Goal: Transaction & Acquisition: Purchase product/service

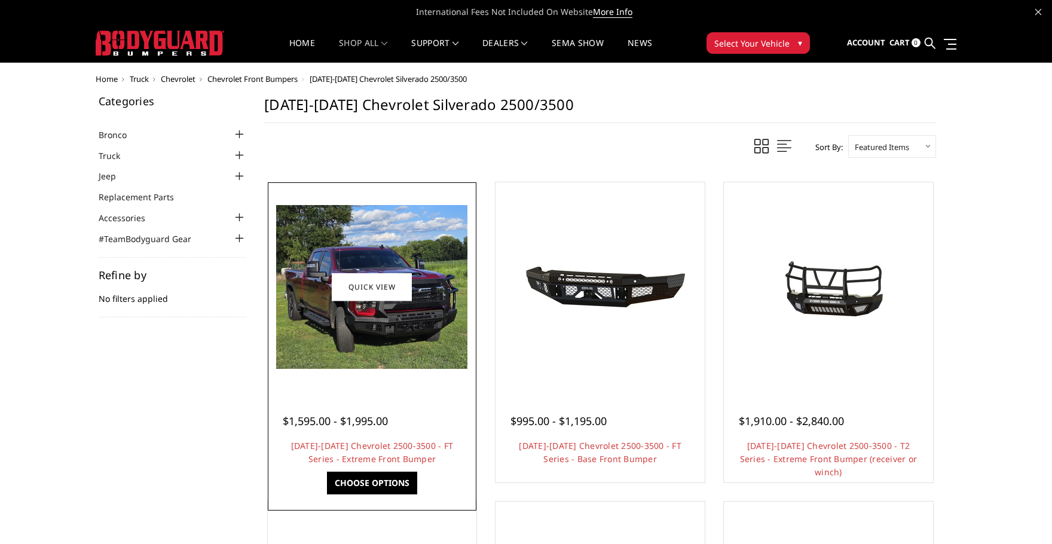
click at [345, 356] on img at bounding box center [371, 287] width 191 height 164
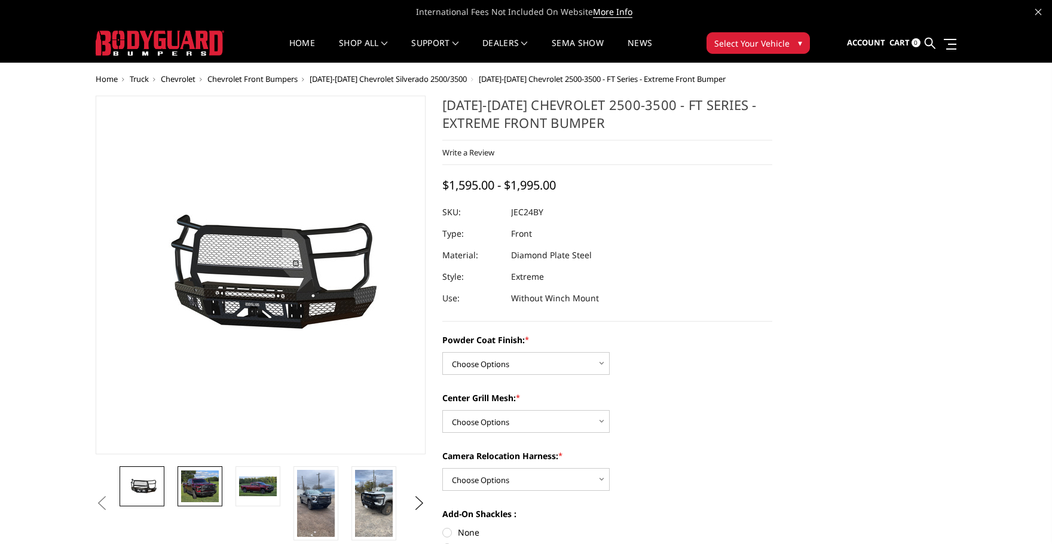
click at [213, 476] on img at bounding box center [200, 487] width 38 height 32
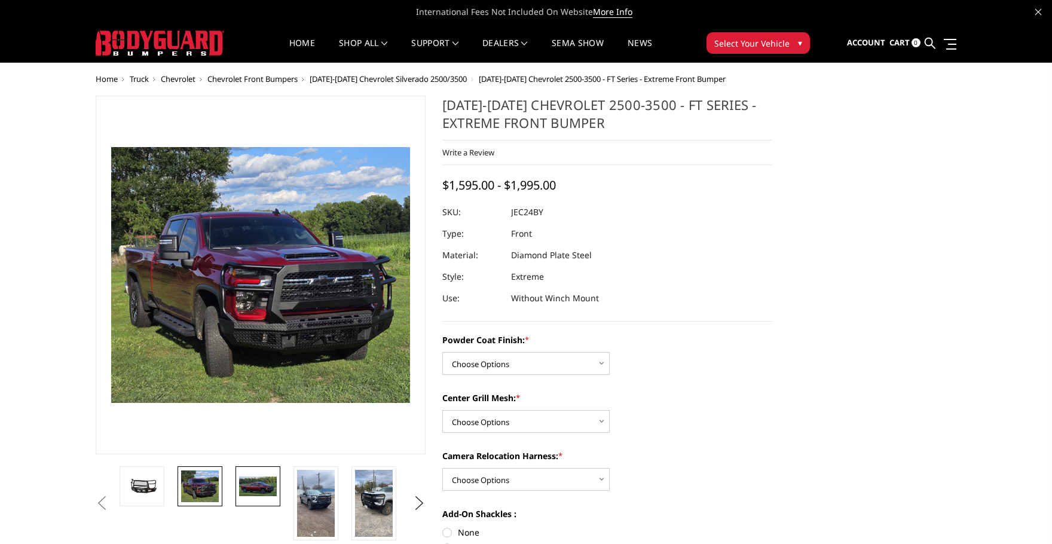
click at [266, 499] on link at bounding box center [258, 486] width 45 height 40
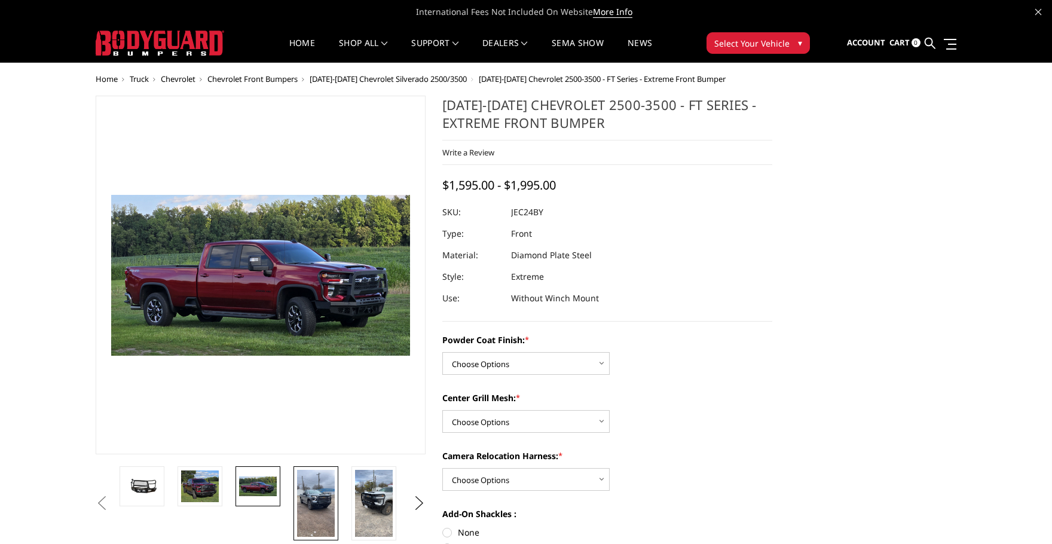
click at [312, 494] on img at bounding box center [316, 503] width 38 height 67
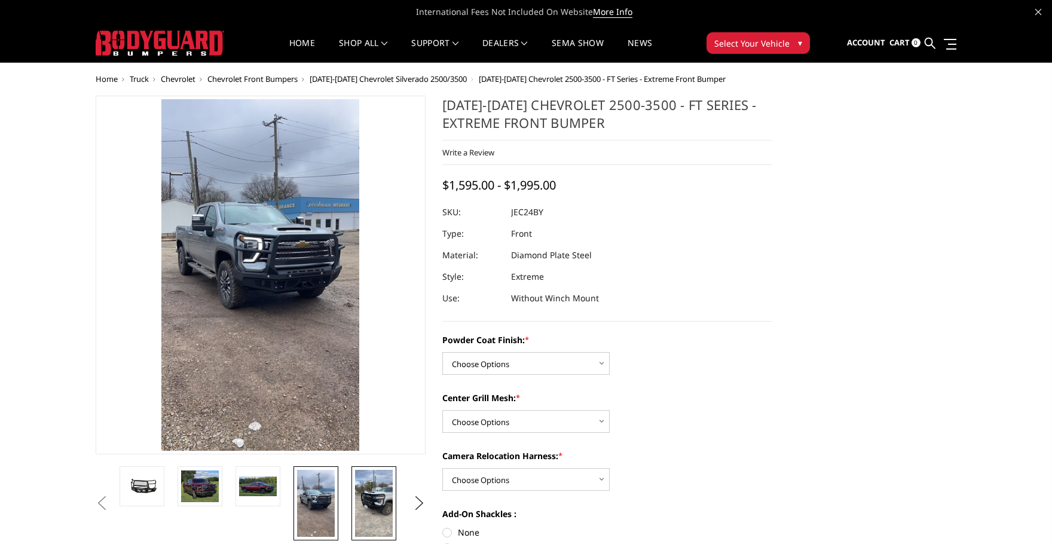
click at [384, 503] on img at bounding box center [374, 503] width 38 height 67
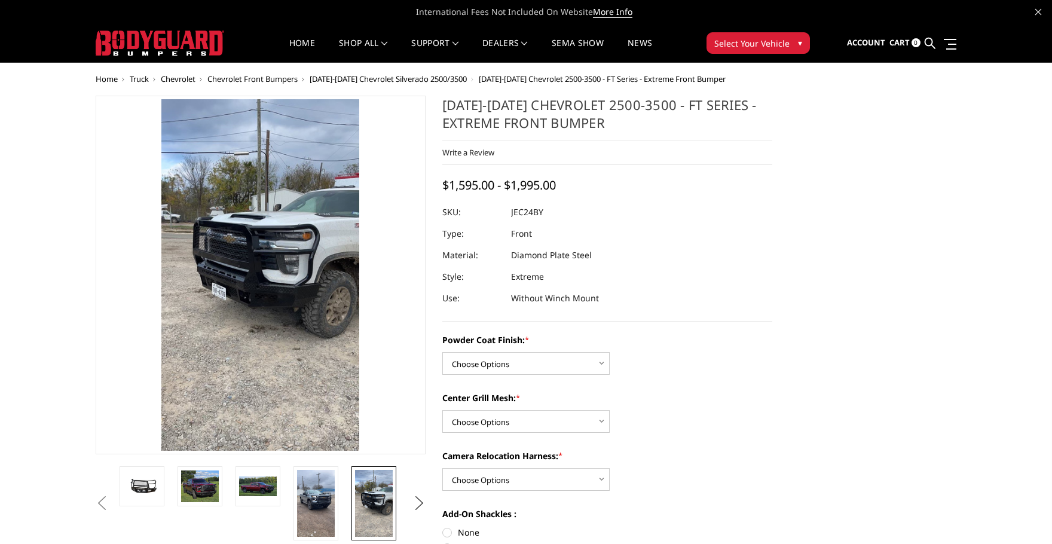
click at [424, 503] on button "Next" at bounding box center [420, 503] width 18 height 18
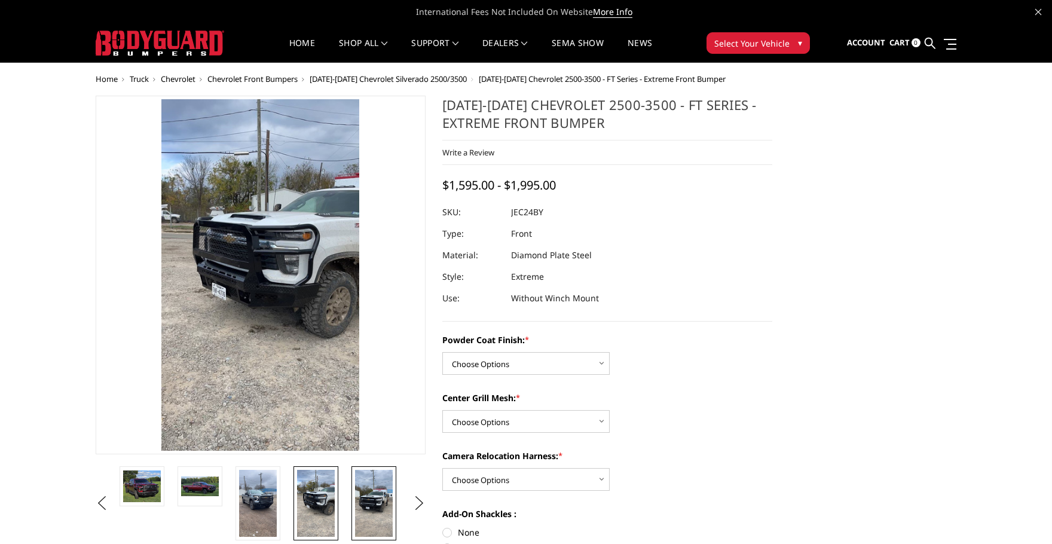
click at [371, 501] on img at bounding box center [374, 503] width 38 height 67
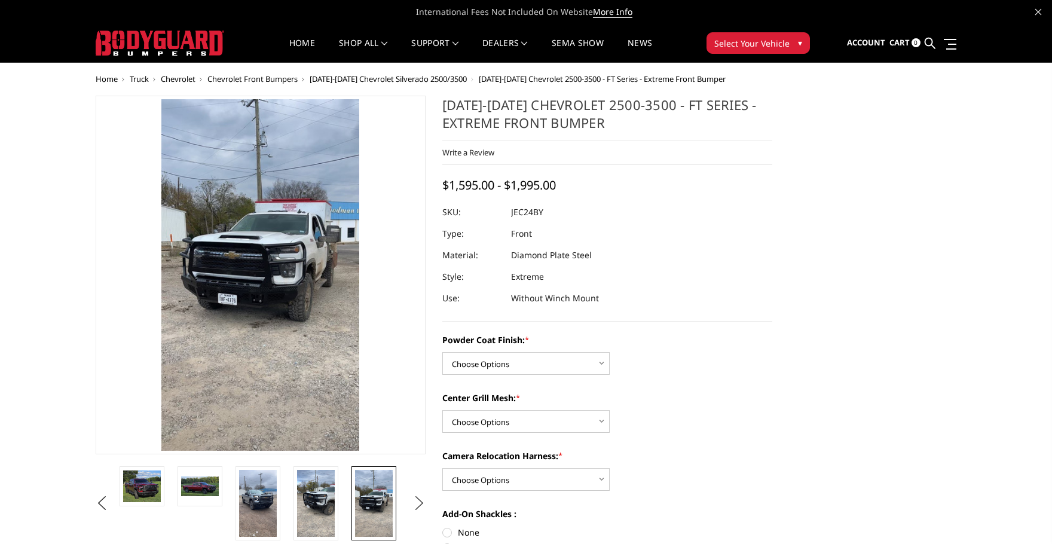
click at [418, 503] on button "Next" at bounding box center [420, 503] width 18 height 18
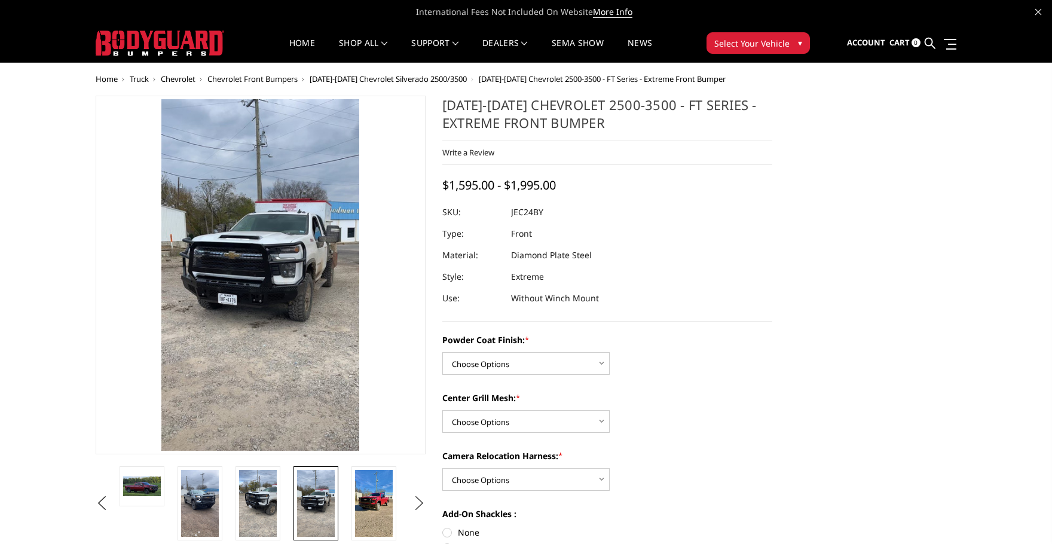
click at [418, 503] on button "Next" at bounding box center [420, 503] width 18 height 18
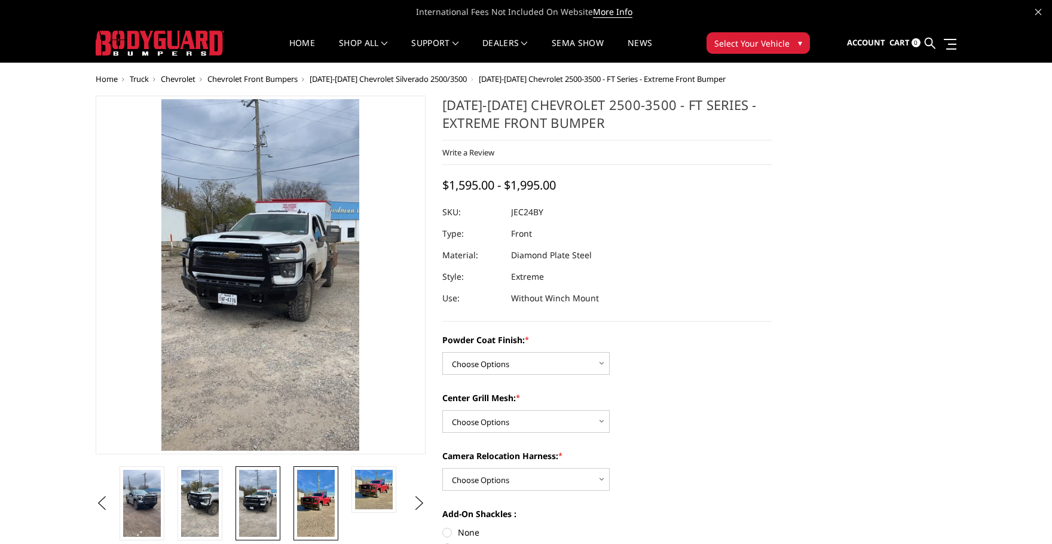
click at [325, 498] on img at bounding box center [316, 503] width 38 height 67
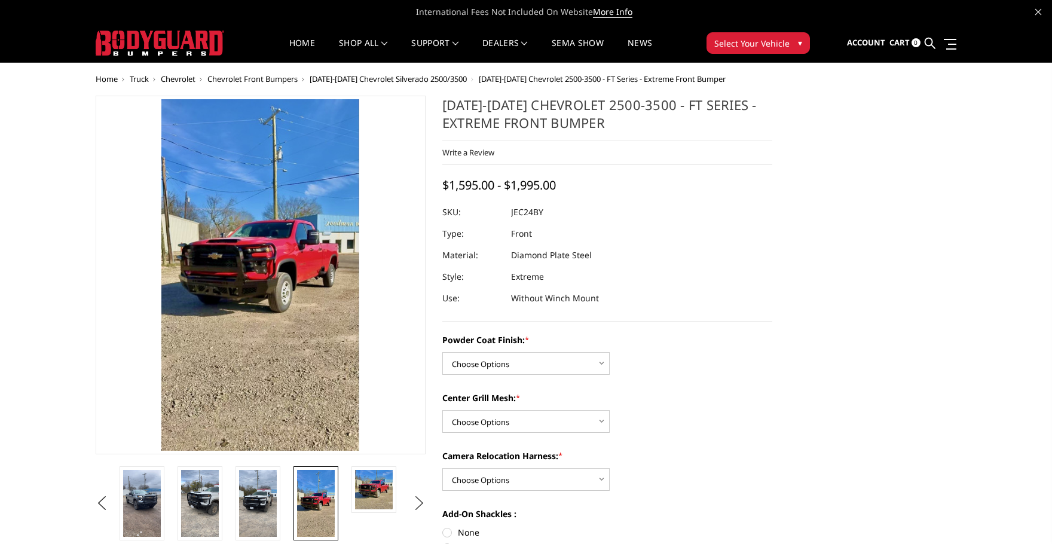
click at [412, 498] on button "Next" at bounding box center [420, 503] width 18 height 18
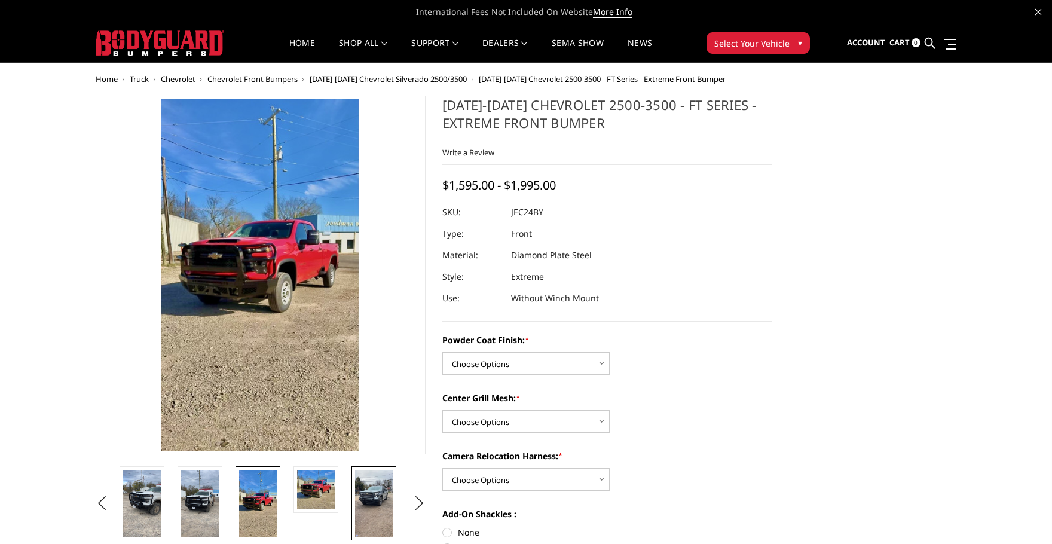
click at [373, 496] on img at bounding box center [374, 503] width 38 height 67
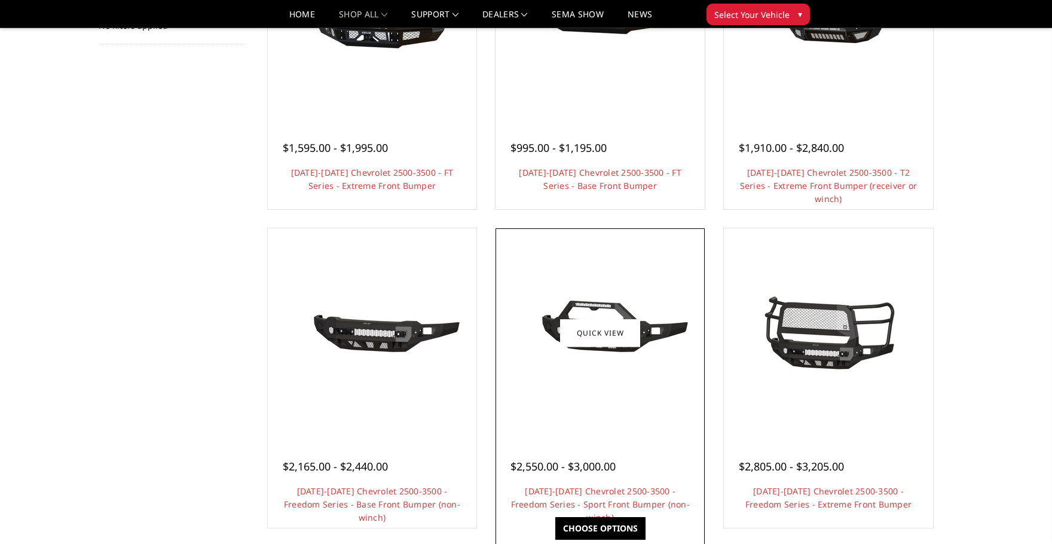
scroll to position [239, 0]
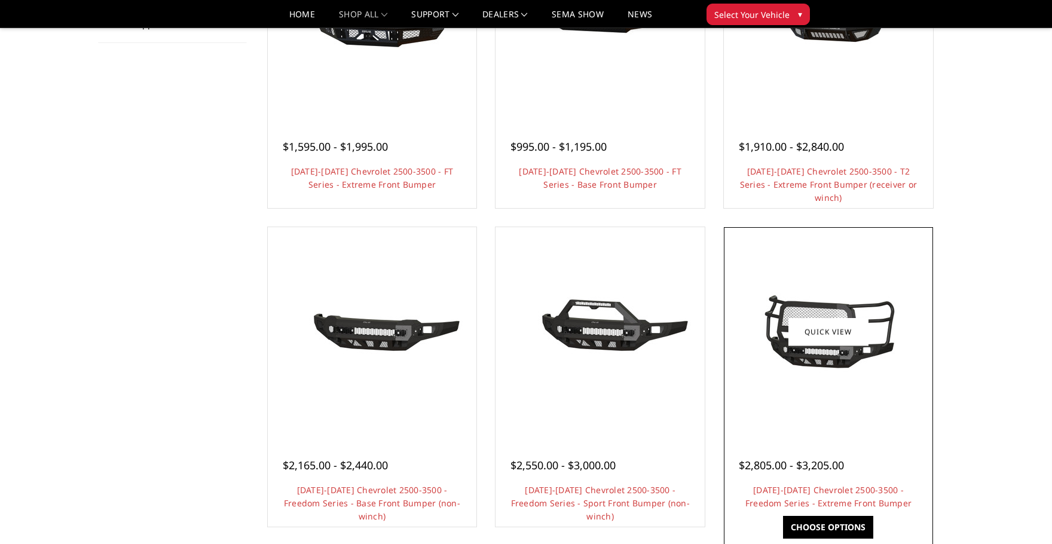
click at [820, 351] on img at bounding box center [828, 332] width 191 height 90
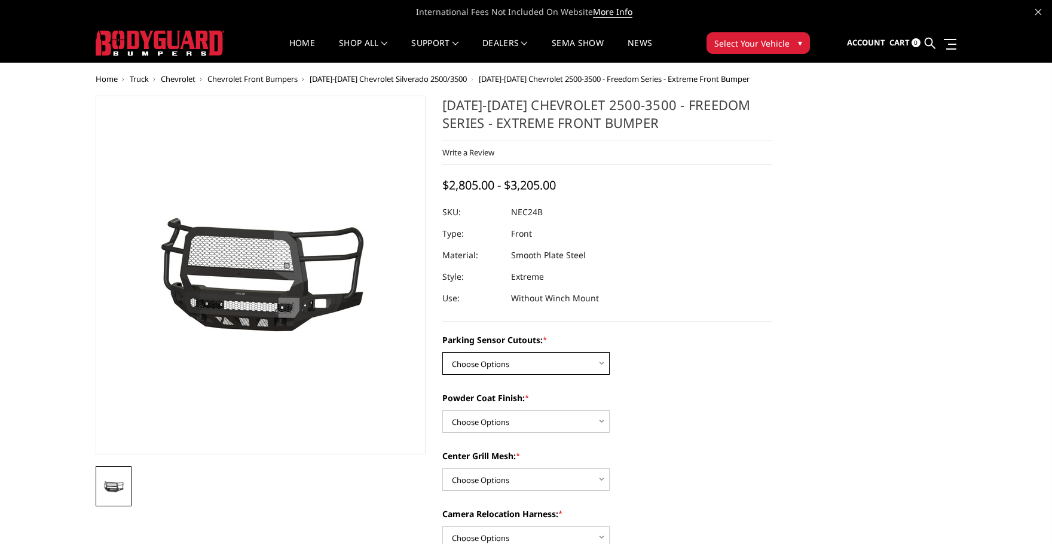
click at [521, 365] on select "Choose Options No - Without Parking Sensor Cutouts Yes - With Parking Sensor Cu…" at bounding box center [525, 363] width 167 height 23
select select "2978"
click at [442, 352] on select "Choose Options No - Without Parking Sensor Cutouts Yes - With Parking Sensor Cu…" at bounding box center [525, 363] width 167 height 23
click at [506, 423] on select "Choose Options Bare Metal Texture Black Powder Coat" at bounding box center [525, 421] width 167 height 23
select select "2980"
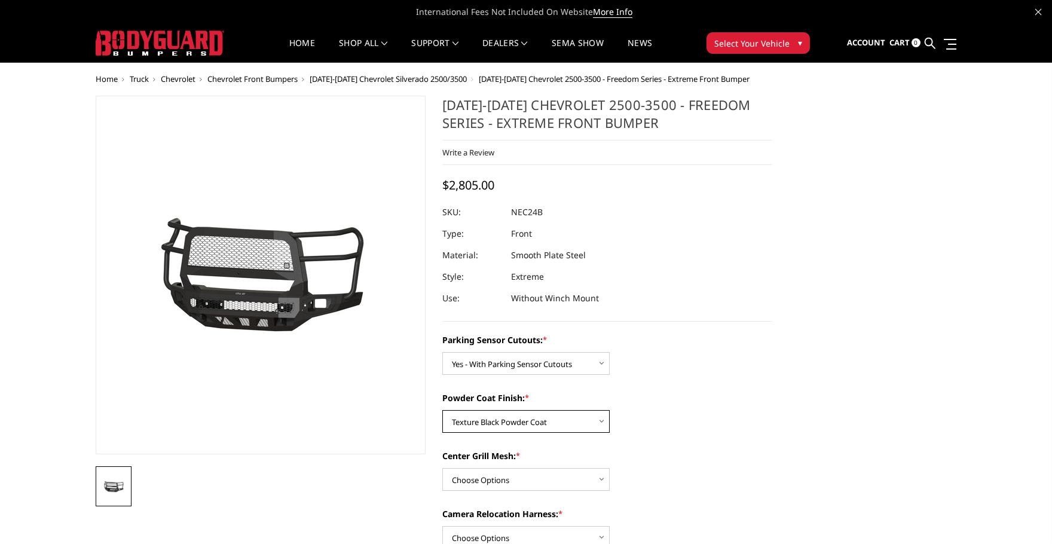
click at [442, 410] on select "Choose Options Bare Metal Texture Black Powder Coat" at bounding box center [525, 421] width 167 height 23
drag, startPoint x: 508, startPoint y: 477, endPoint x: 517, endPoint y: 472, distance: 10.5
click at [508, 477] on select "Choose Options WITH Expanded Metal in Center Grill WITHOUT Expanded Metal in Ce…" at bounding box center [525, 479] width 167 height 23
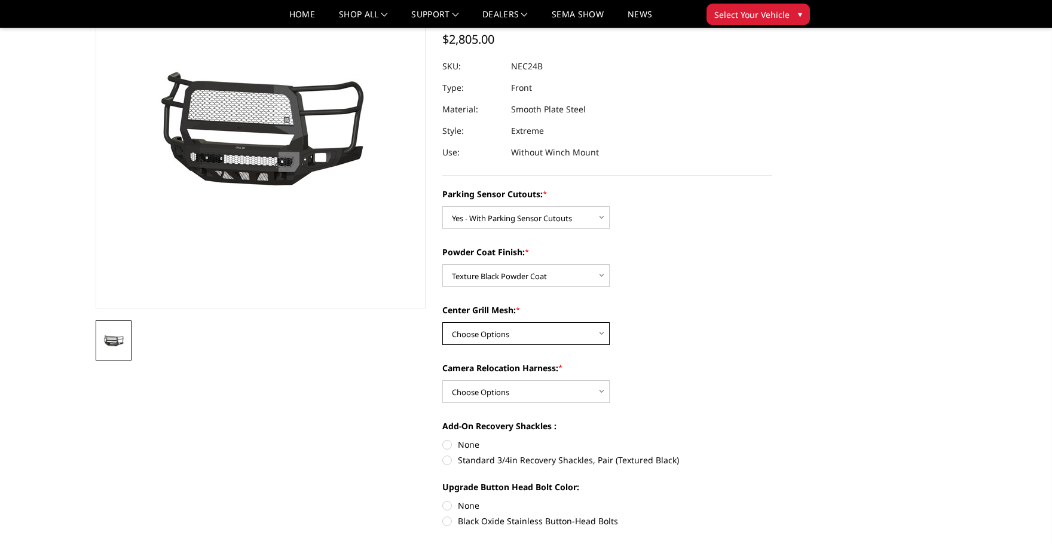
scroll to position [120, 0]
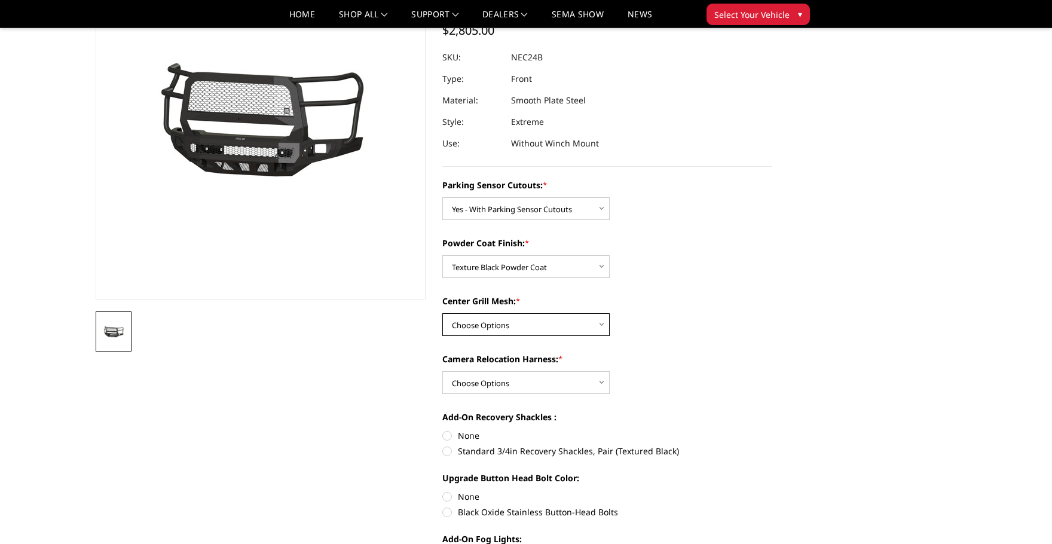
click at [515, 332] on select "Choose Options WITH Expanded Metal in Center Grill WITHOUT Expanded Metal in Ce…" at bounding box center [525, 324] width 167 height 23
select select "2981"
click at [442, 313] on select "Choose Options WITH Expanded Metal in Center Grill WITHOUT Expanded Metal in Ce…" at bounding box center [525, 324] width 167 height 23
click at [515, 385] on select "Choose Options WITH Camera Relocation Harness WITHOUT Camera Relocation Harness" at bounding box center [525, 382] width 167 height 23
click at [700, 395] on div "Parking Sensor Cutouts: * Choose Options No - Without Parking Sensor Cutouts Ye…" at bounding box center [607, 416] width 330 height 475
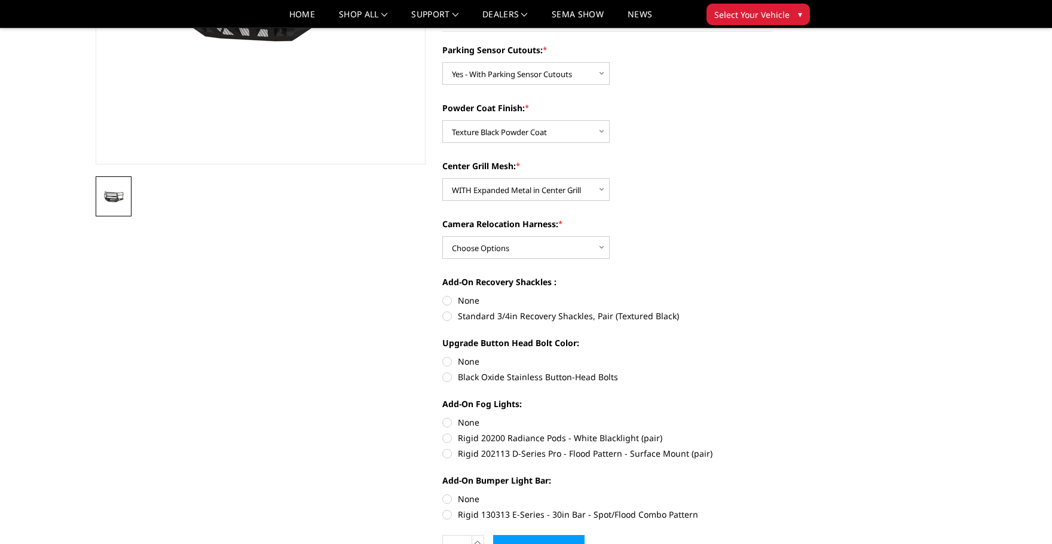
scroll to position [299, 0]
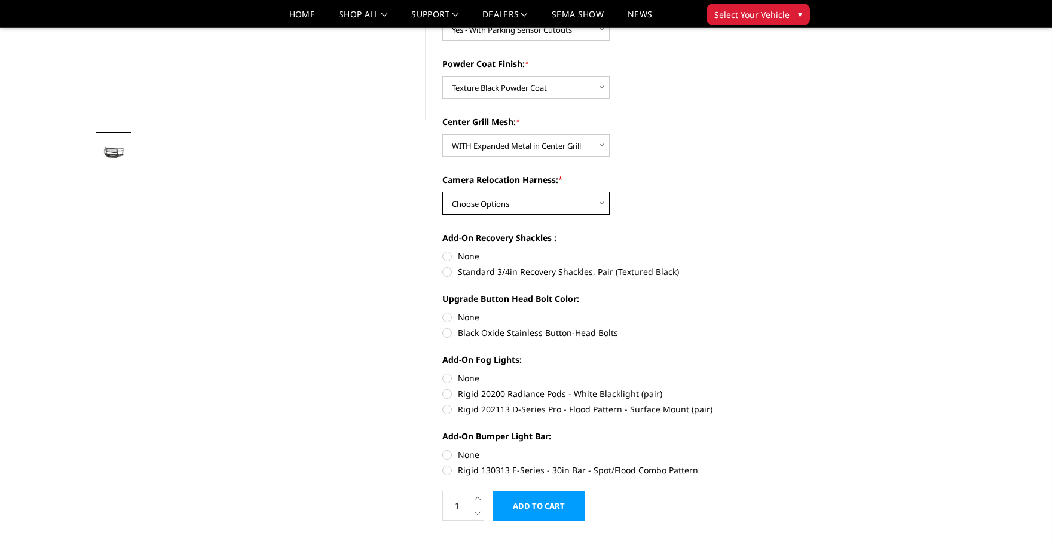
click at [477, 203] on select "Choose Options WITH Camera Relocation Harness WITHOUT Camera Relocation Harness" at bounding box center [525, 203] width 167 height 23
select select "2984"
click at [442, 192] on select "Choose Options WITH Camera Relocation Harness WITHOUT Camera Relocation Harness" at bounding box center [525, 203] width 167 height 23
click at [446, 271] on label "Standard 3/4in Recovery Shackles, Pair (Textured Black)" at bounding box center [607, 271] width 330 height 13
click at [772, 251] on input "Standard 3/4in Recovery Shackles, Pair (Textured Black)" at bounding box center [772, 250] width 1 height 1
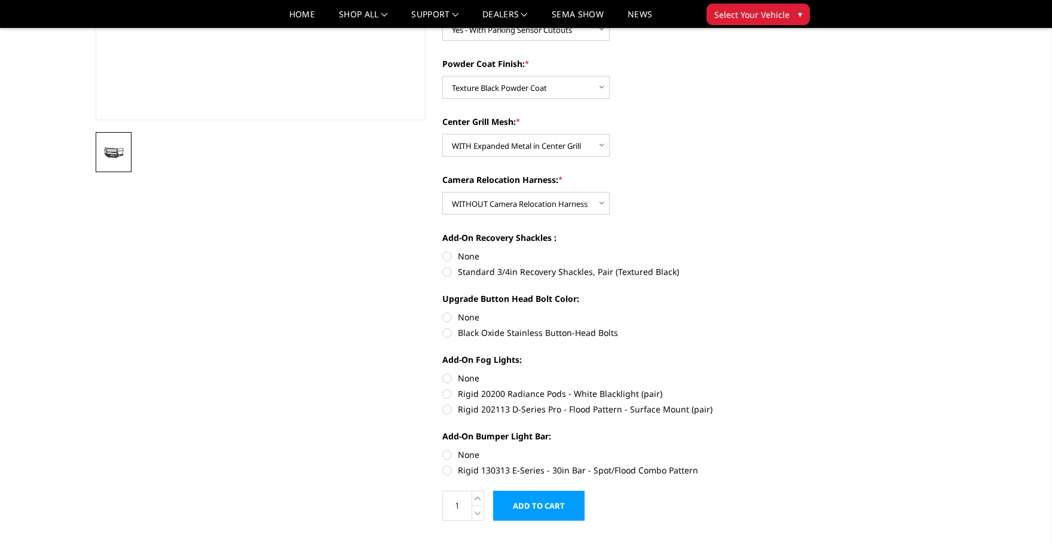
radio input "true"
click at [444, 336] on label "Black Oxide Stainless Button-Head Bolts" at bounding box center [607, 332] width 330 height 13
click at [772, 311] on input "Black Oxide Stainless Button-Head Bolts" at bounding box center [772, 311] width 1 height 1
radio input "true"
click at [448, 395] on label "Rigid 20200 Radiance Pods - White Blacklight (pair)" at bounding box center [607, 393] width 330 height 13
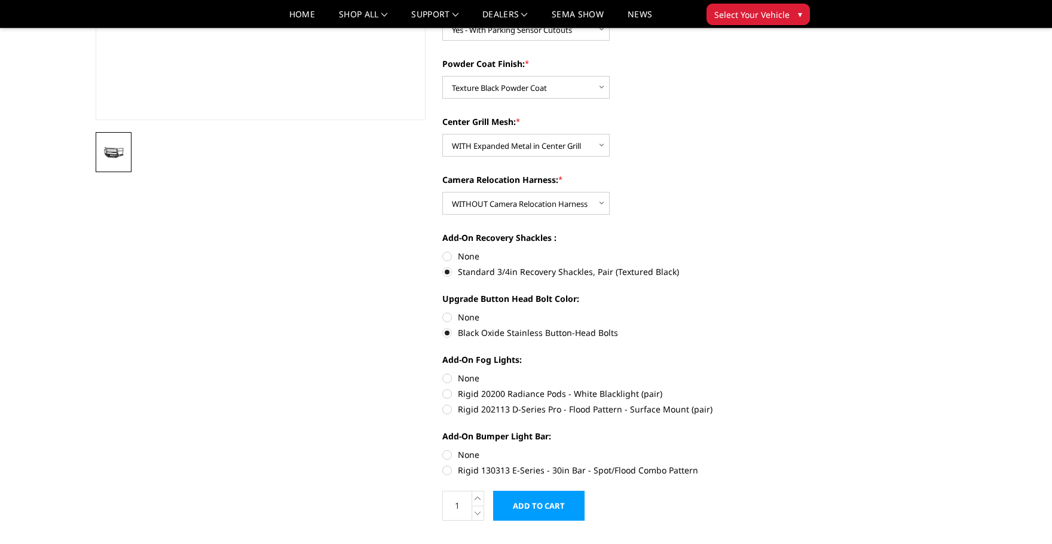
click at [772, 372] on input "Rigid 20200 Radiance Pods - White Blacklight (pair)" at bounding box center [772, 372] width 1 height 1
radio input "true"
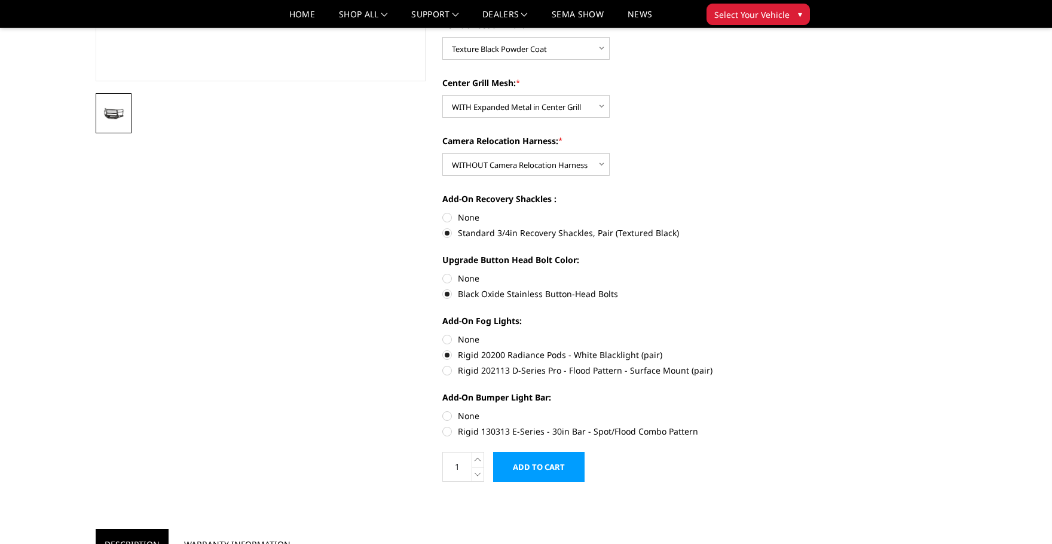
scroll to position [359, 0]
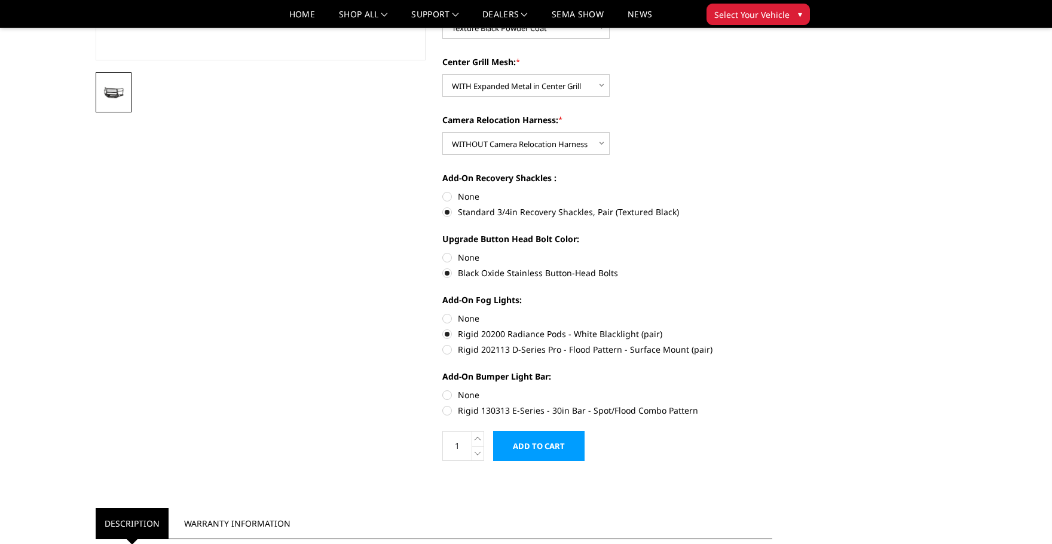
click at [445, 396] on label "None" at bounding box center [607, 395] width 330 height 13
click at [443, 389] on input "None" at bounding box center [442, 389] width 1 height 1
radio input "true"
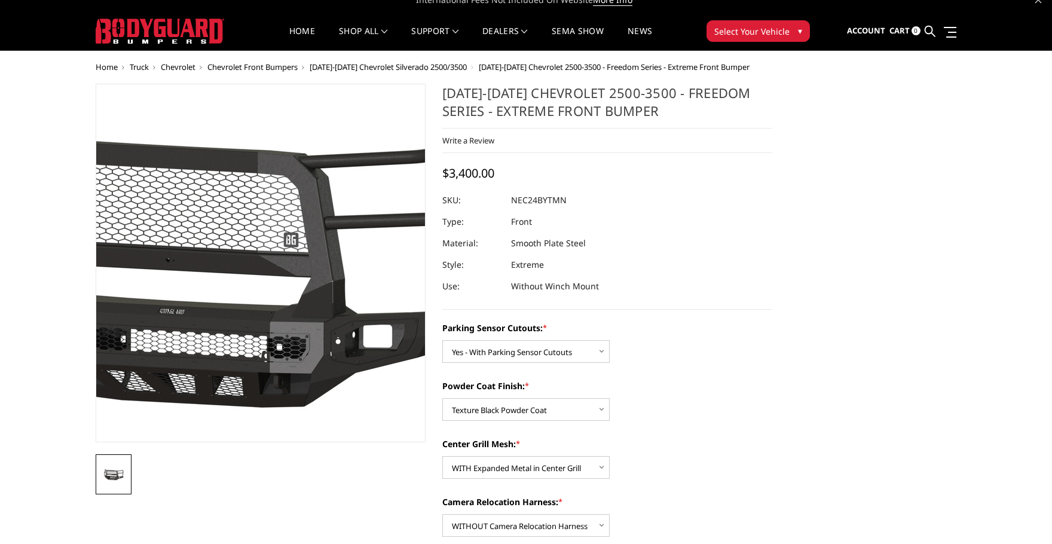
scroll to position [0, 0]
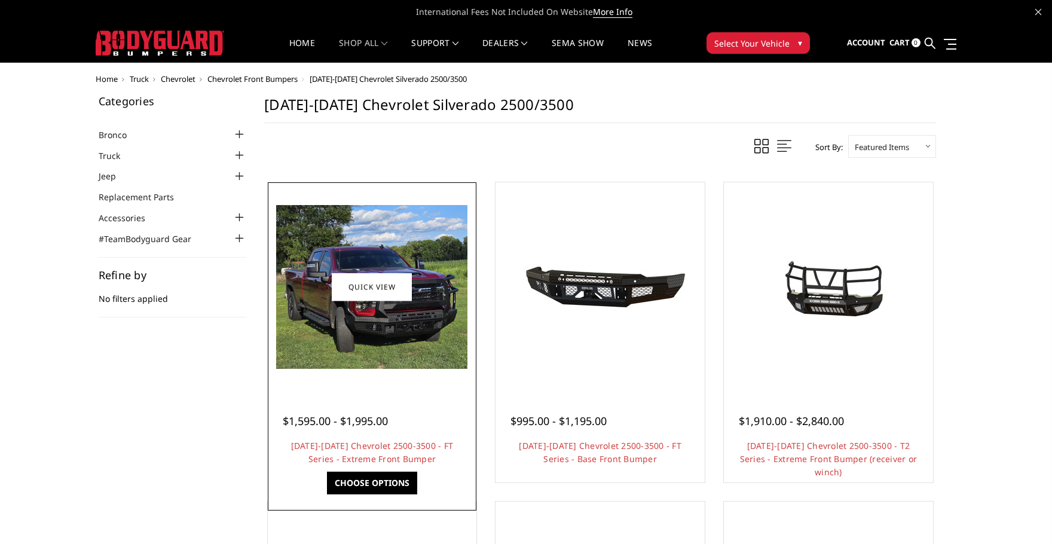
click at [355, 341] on img at bounding box center [371, 287] width 191 height 164
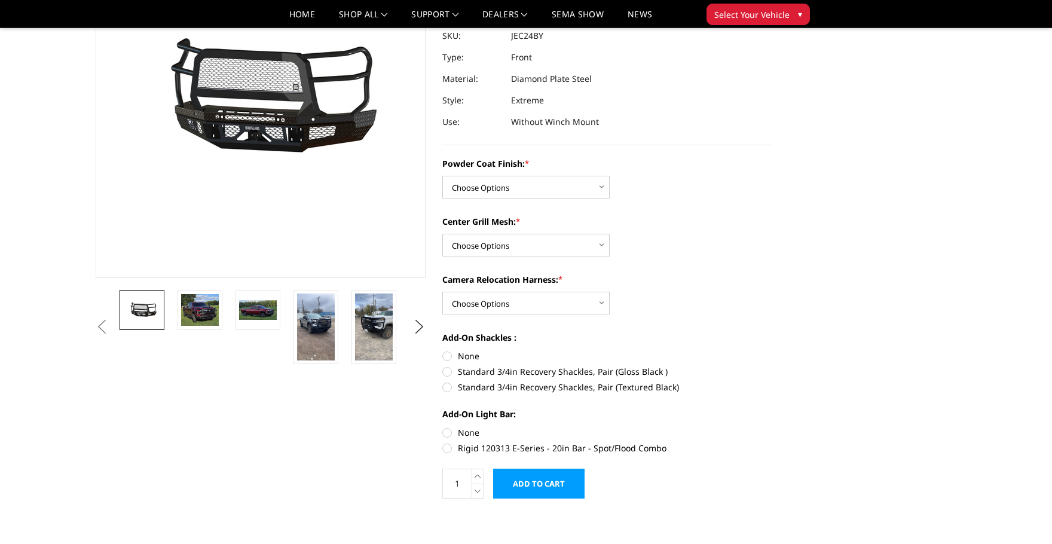
scroll to position [120, 0]
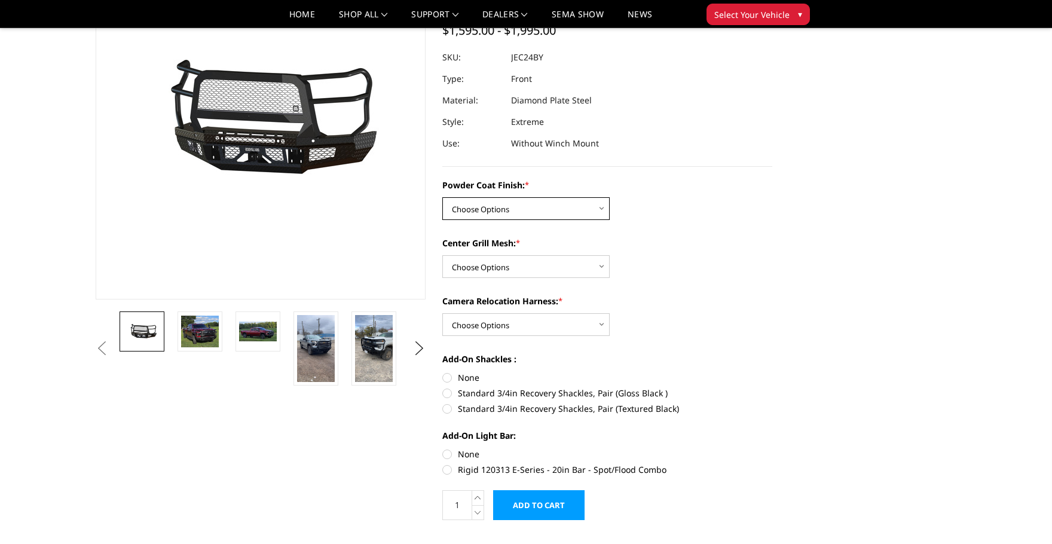
click at [597, 207] on select "Choose Options Bare Metal Gloss Black Powder Coat Textured Black Powder Coat" at bounding box center [525, 208] width 167 height 23
select select "3279"
click at [442, 197] on select "Choose Options Bare Metal Gloss Black Powder Coat Textured Black Powder Coat" at bounding box center [525, 208] width 167 height 23
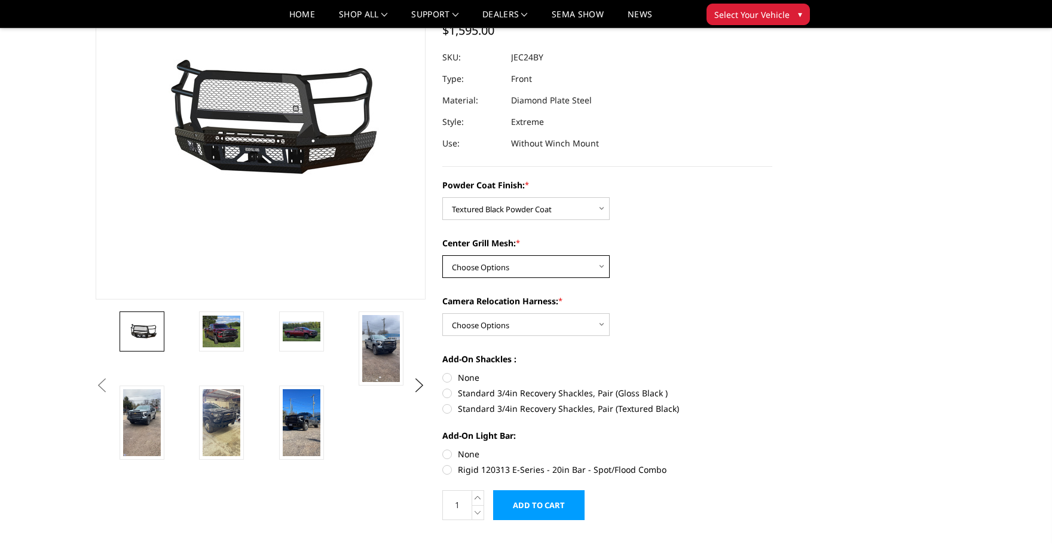
click at [523, 266] on select "Choose Options WITH Expanded Metal in Center Grill WITHOUT Expanded Metal in Ce…" at bounding box center [525, 266] width 167 height 23
select select "3280"
click at [442, 255] on select "Choose Options WITH Expanded Metal in Center Grill WITHOUT Expanded Metal in Ce…" at bounding box center [525, 266] width 167 height 23
click at [524, 326] on select "Choose Options WITH Camera Relocation Harness WITHOUT Camera Relocation Harness" at bounding box center [525, 324] width 167 height 23
select select "3283"
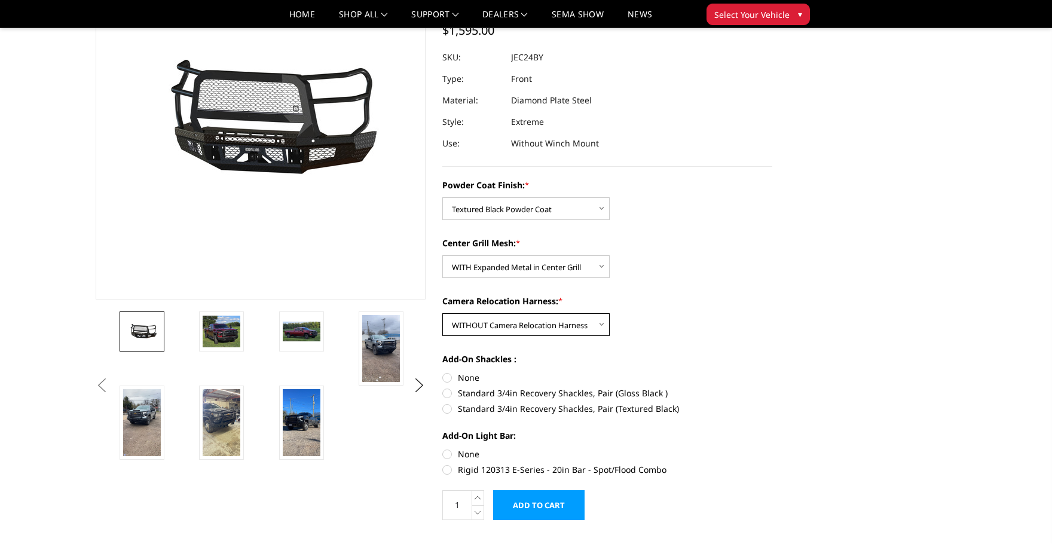
click at [442, 313] on select "Choose Options WITH Camera Relocation Harness WITHOUT Camera Relocation Harness" at bounding box center [525, 324] width 167 height 23
click at [448, 410] on label "Standard 3/4in Recovery Shackles, Pair (Textured Black)" at bounding box center [607, 408] width 330 height 13
click at [772, 387] on input "Standard 3/4in Recovery Shackles, Pair (Textured Black)" at bounding box center [772, 387] width 1 height 1
radio input "true"
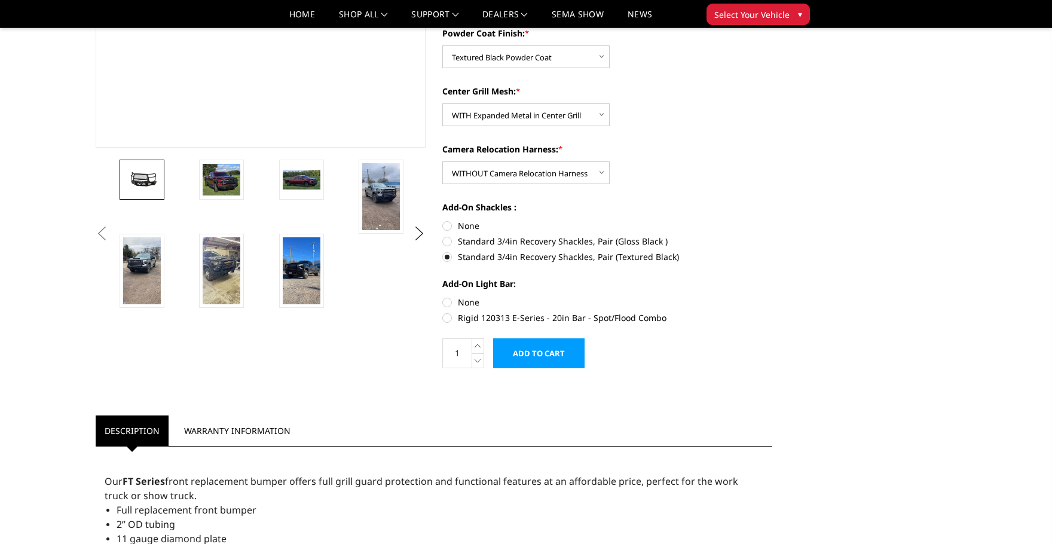
scroll to position [299, 0]
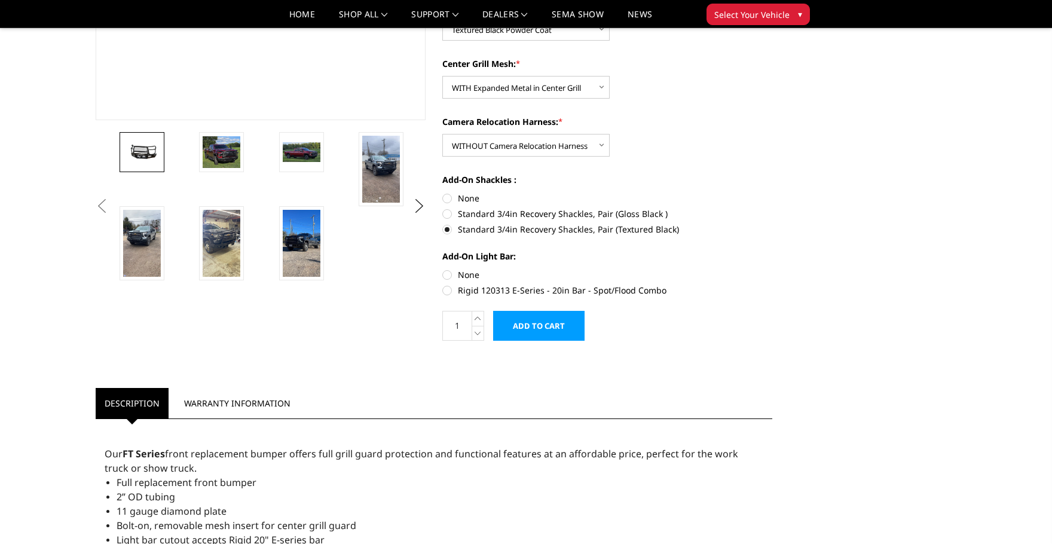
click at [447, 291] on label "Rigid 120313 E-Series - 20in Bar - Spot/Flood Combo" at bounding box center [607, 290] width 330 height 13
click at [772, 269] on input "Rigid 120313 E-Series - 20in Bar - Spot/Flood Combo" at bounding box center [772, 268] width 1 height 1
radio input "true"
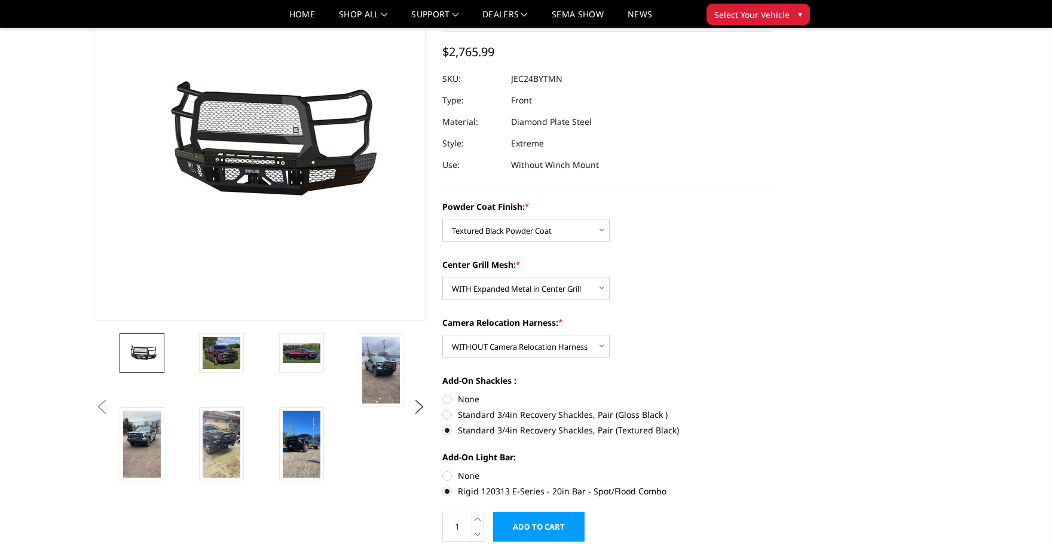
scroll to position [120, 0]
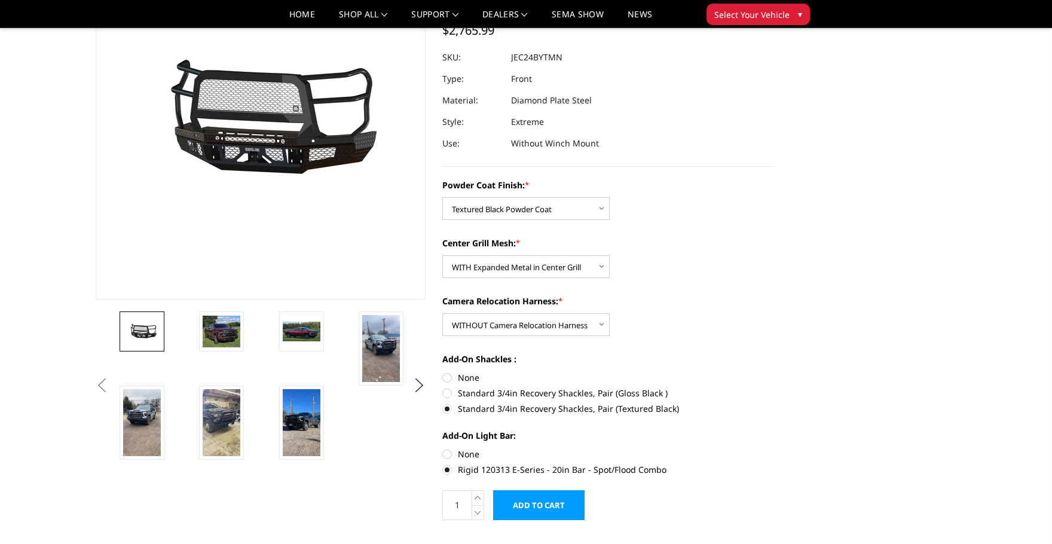
click at [450, 456] on label "None" at bounding box center [607, 454] width 330 height 13
click at [443, 448] on input "None" at bounding box center [442, 448] width 1 height 1
radio input "true"
click at [800, 14] on span "▾" at bounding box center [800, 14] width 4 height 13
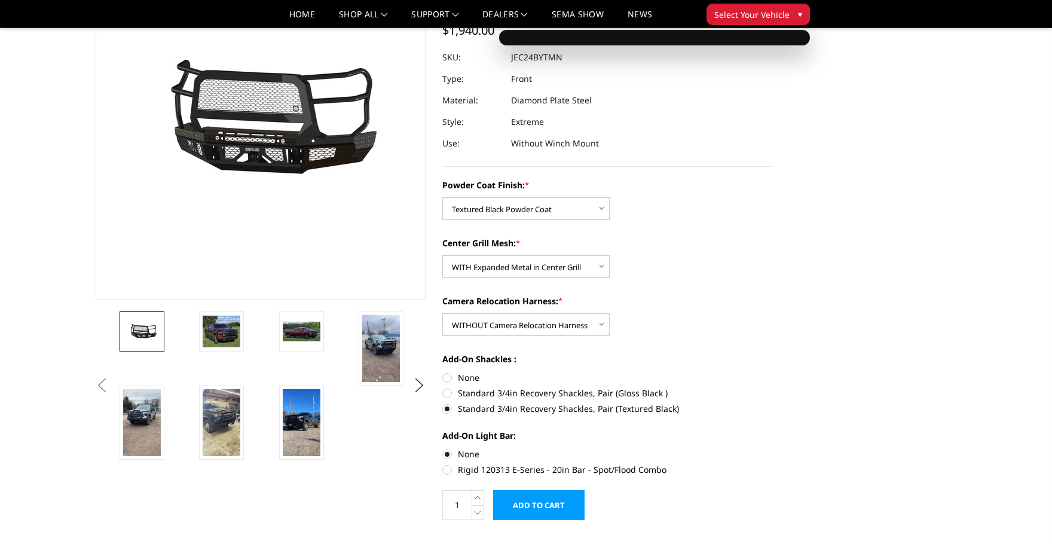
click at [800, 14] on span "▾" at bounding box center [800, 14] width 4 height 13
